Goal: Task Accomplishment & Management: Use online tool/utility

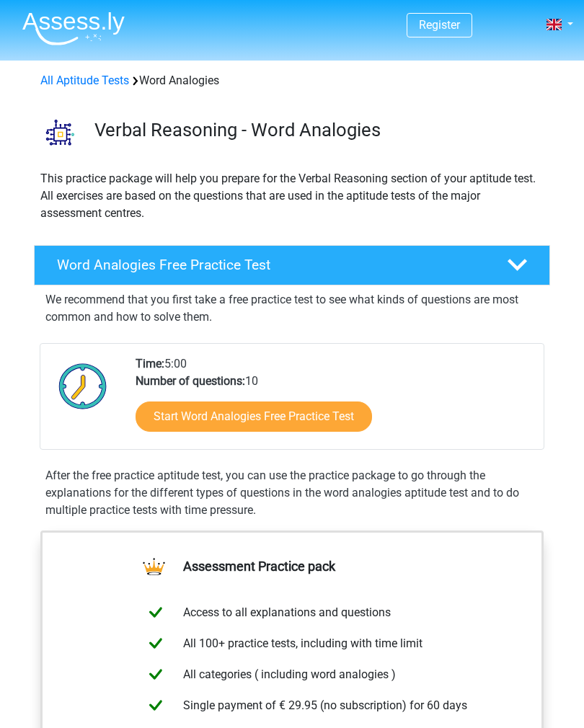
scroll to position [197, 0]
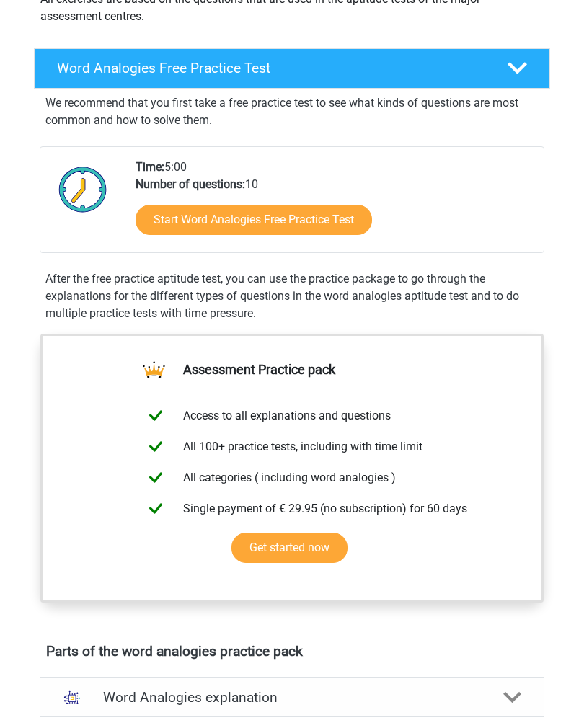
click at [260, 234] on link "Start Word Analogies Free Practice Test" at bounding box center [253, 220] width 236 height 30
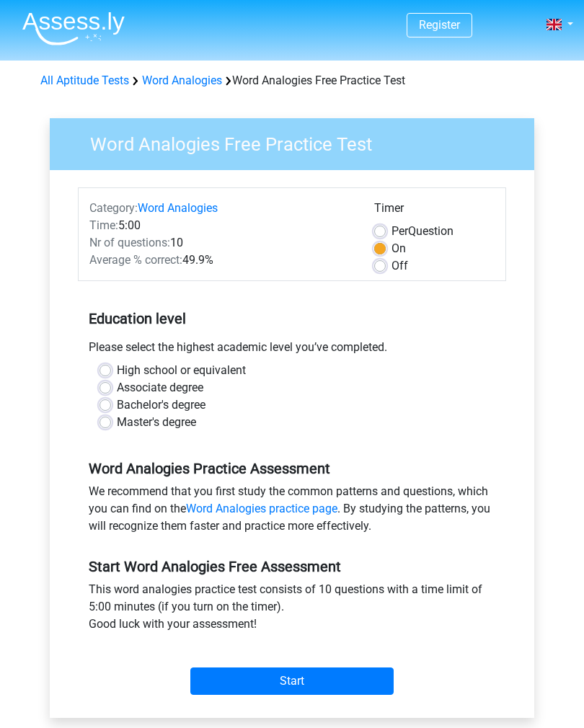
click at [114, 362] on div "High school or equivalent" at bounding box center [291, 370] width 385 height 17
click at [117, 372] on label "High school or equivalent" at bounding box center [181, 370] width 129 height 17
click at [110, 372] on input "High school or equivalent" at bounding box center [105, 369] width 12 height 14
radio input "true"
click at [259, 681] on input "Start" at bounding box center [291, 680] width 203 height 27
